Goal: Task Accomplishment & Management: Use online tool/utility

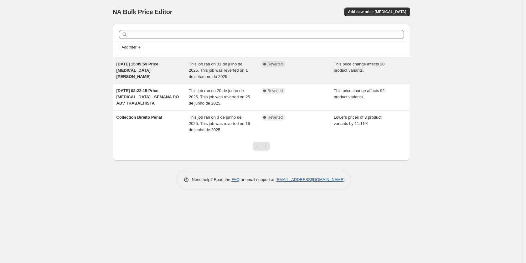
click at [323, 73] on div "Complete Reverted" at bounding box center [297, 70] width 73 height 19
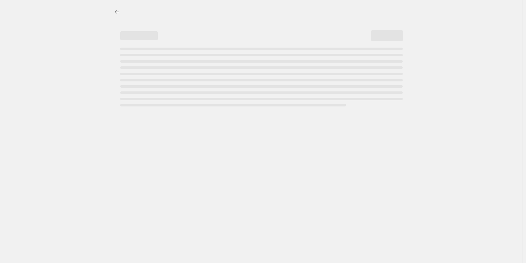
select select "pcap"
select select "no_change"
select select "not_equal"
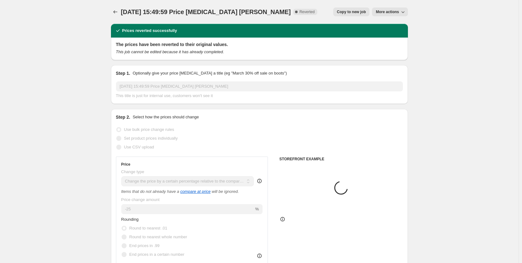
select select "tag"
select select "product_type"
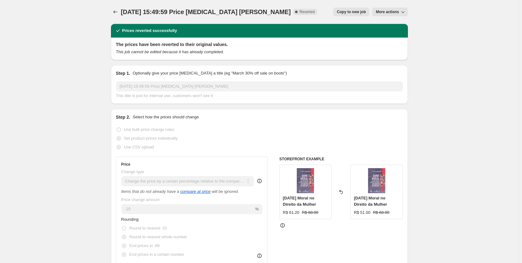
click at [352, 11] on span "Copy to new job" at bounding box center [351, 11] width 29 height 5
select select "pcap"
select select "no_change"
select select "tag"
select select "product_type"
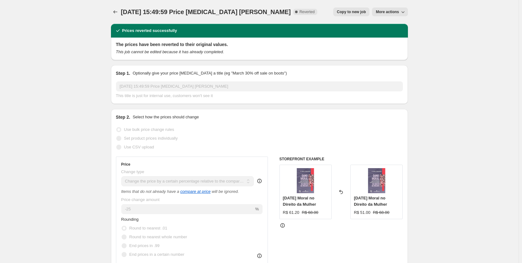
select select "not_equal"
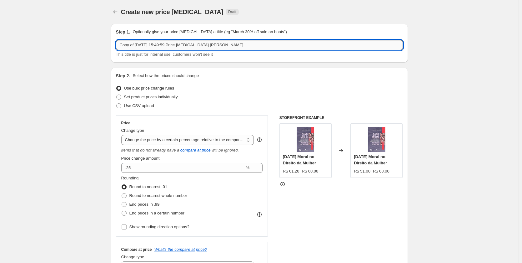
click at [161, 45] on input "Copy of 31/07/2025, 15:49:59 Price change job AGOSTO LILÁS" at bounding box center [259, 45] width 287 height 10
paste input "Dia Nacional de Luta contra a Violência a mulher"
type input "Dia Nacional de Luta contra a Violência a mulher"
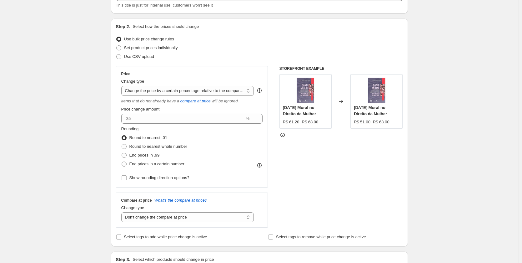
scroll to position [63, 0]
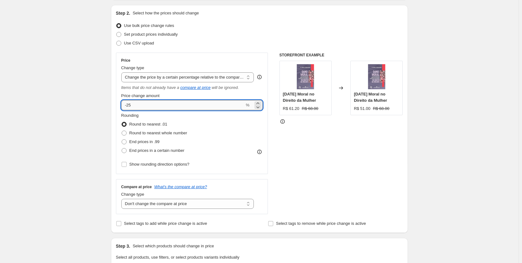
click at [144, 106] on input "-25" at bounding box center [183, 105] width 124 height 10
type input "-20"
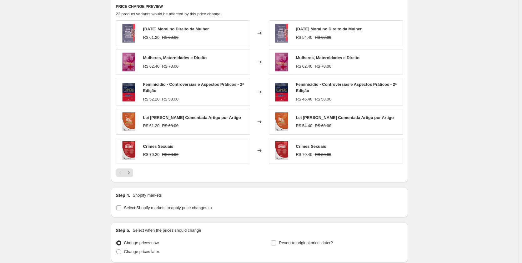
scroll to position [492, 0]
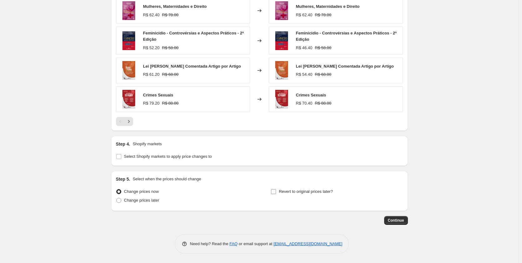
click at [287, 194] on span "Revert to original prices later?" at bounding box center [306, 191] width 54 height 6
click at [276, 194] on input "Revert to original prices later?" at bounding box center [273, 191] width 5 height 5
checkbox input "true"
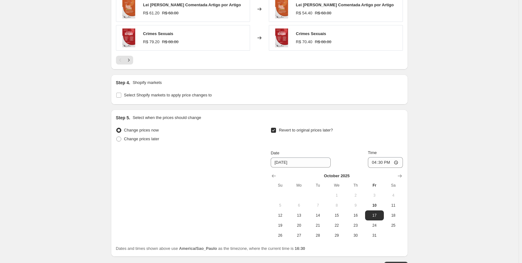
scroll to position [555, 0]
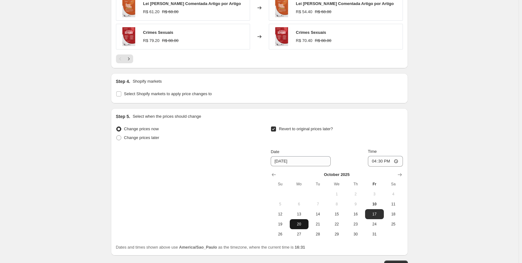
click at [303, 222] on span "20" at bounding box center [299, 223] width 14 height 5
type input "10/20/2025"
click at [380, 161] on input "16:30" at bounding box center [385, 161] width 35 height 11
type input "00:30"
click at [387, 162] on input "00:30" at bounding box center [385, 161] width 35 height 11
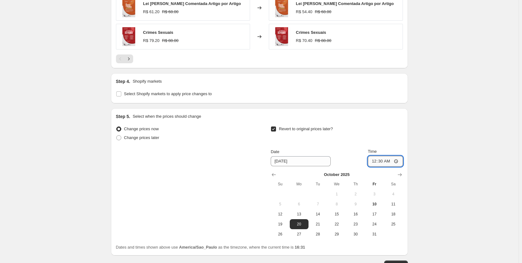
click at [383, 163] on input "00:30" at bounding box center [385, 161] width 35 height 11
click at [323, 222] on span "21" at bounding box center [318, 223] width 14 height 5
type input "10/21/2025"
click at [393, 161] on input "00:30" at bounding box center [385, 161] width 35 height 11
click at [390, 162] on input "00:30" at bounding box center [385, 161] width 35 height 11
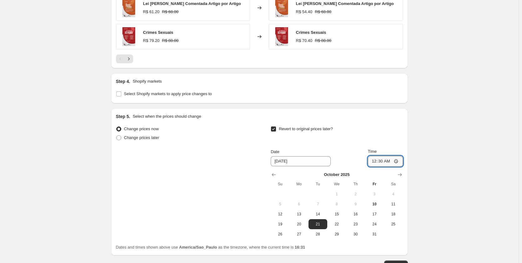
type input "00:00"
click at [127, 140] on span "Change prices later" at bounding box center [141, 138] width 35 height 6
click at [117, 135] on input "Change prices later" at bounding box center [116, 135] width 0 height 0
radio input "true"
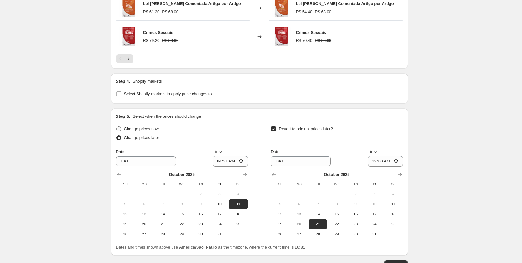
click at [130, 130] on span "Change prices now" at bounding box center [141, 128] width 35 height 5
click at [117, 127] on input "Change prices now" at bounding box center [116, 126] width 0 height 0
radio input "true"
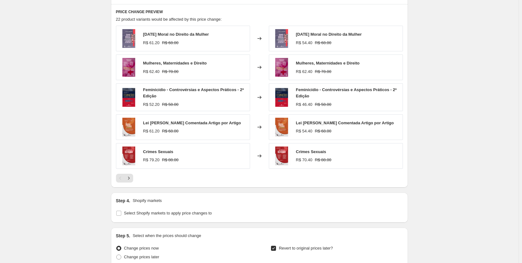
scroll to position [599, 0]
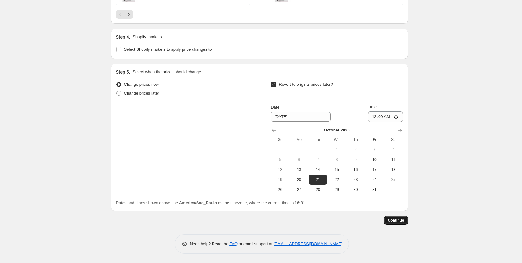
click at [401, 218] on span "Continue" at bounding box center [396, 220] width 16 height 5
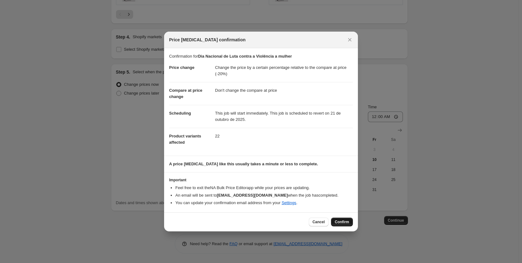
click at [342, 225] on button "Confirm" at bounding box center [342, 221] width 22 height 9
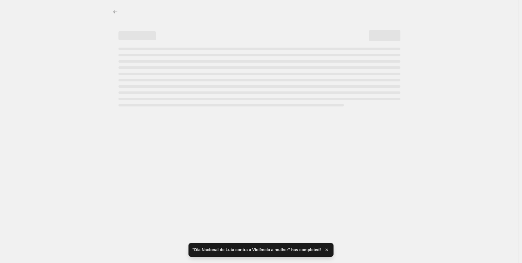
select select "pcap"
select select "no_change"
select select "tag"
select select "product_type"
select select "not_equal"
